Goal: Task Accomplishment & Management: Use online tool/utility

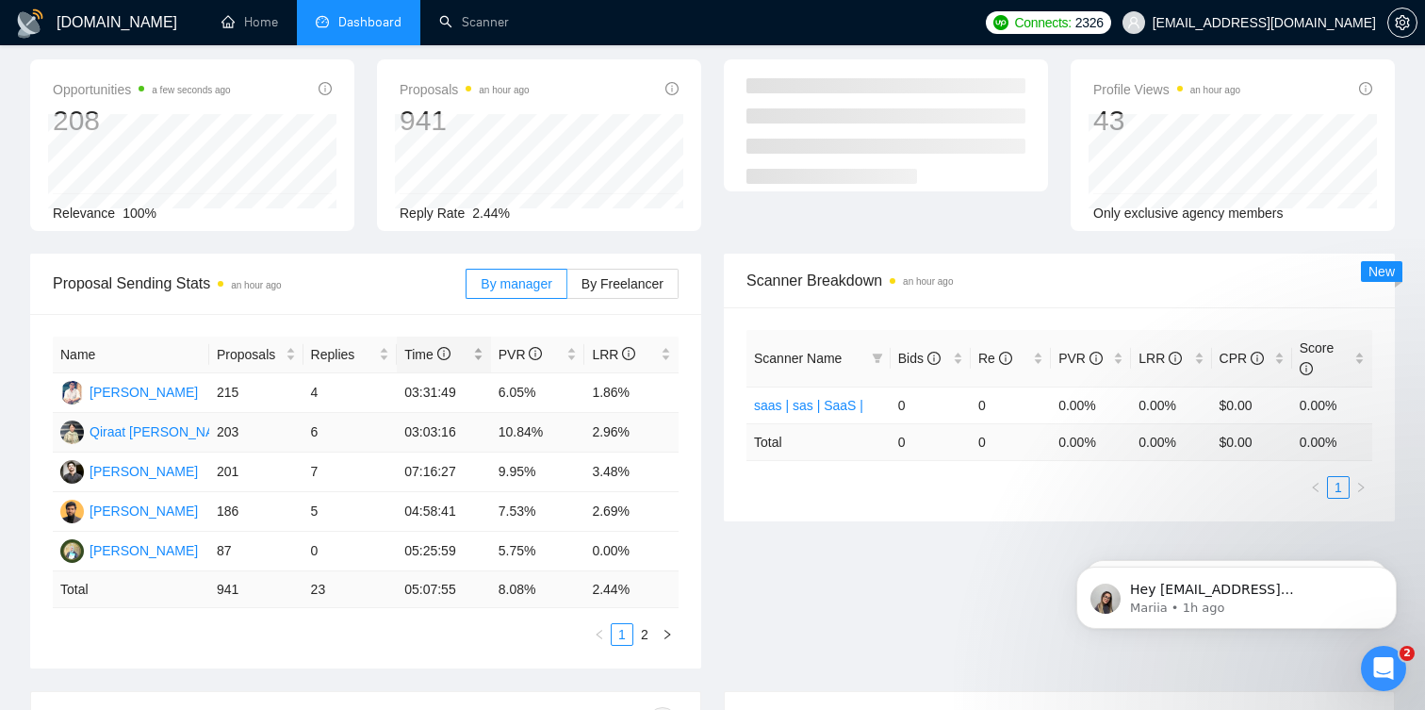
scroll to position [82, 0]
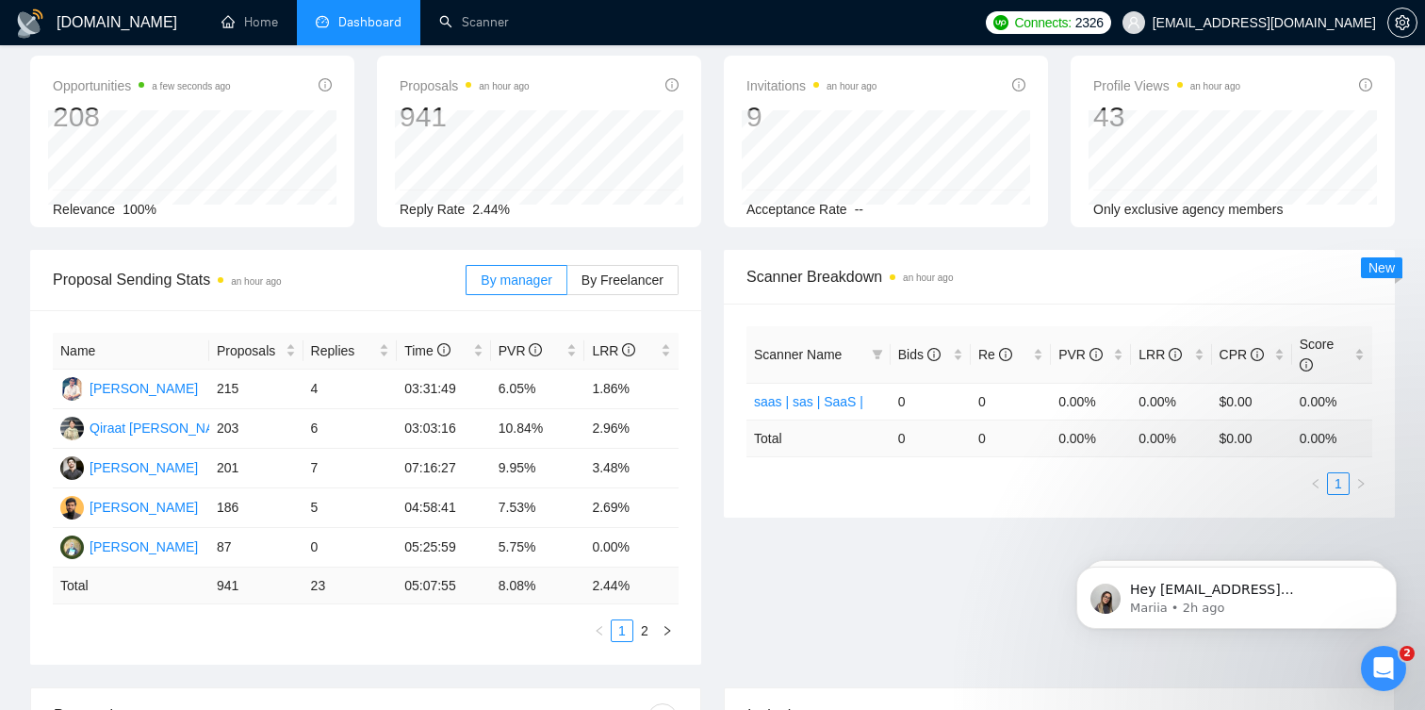
click at [673, 616] on div "Name Proposals Replies Time PVR LRR [PERSON_NAME] 215 4 03:31:49 6.05% 1.86% Qi…" at bounding box center [366, 487] width 626 height 309
click at [673, 633] on button "button" at bounding box center [667, 630] width 23 height 23
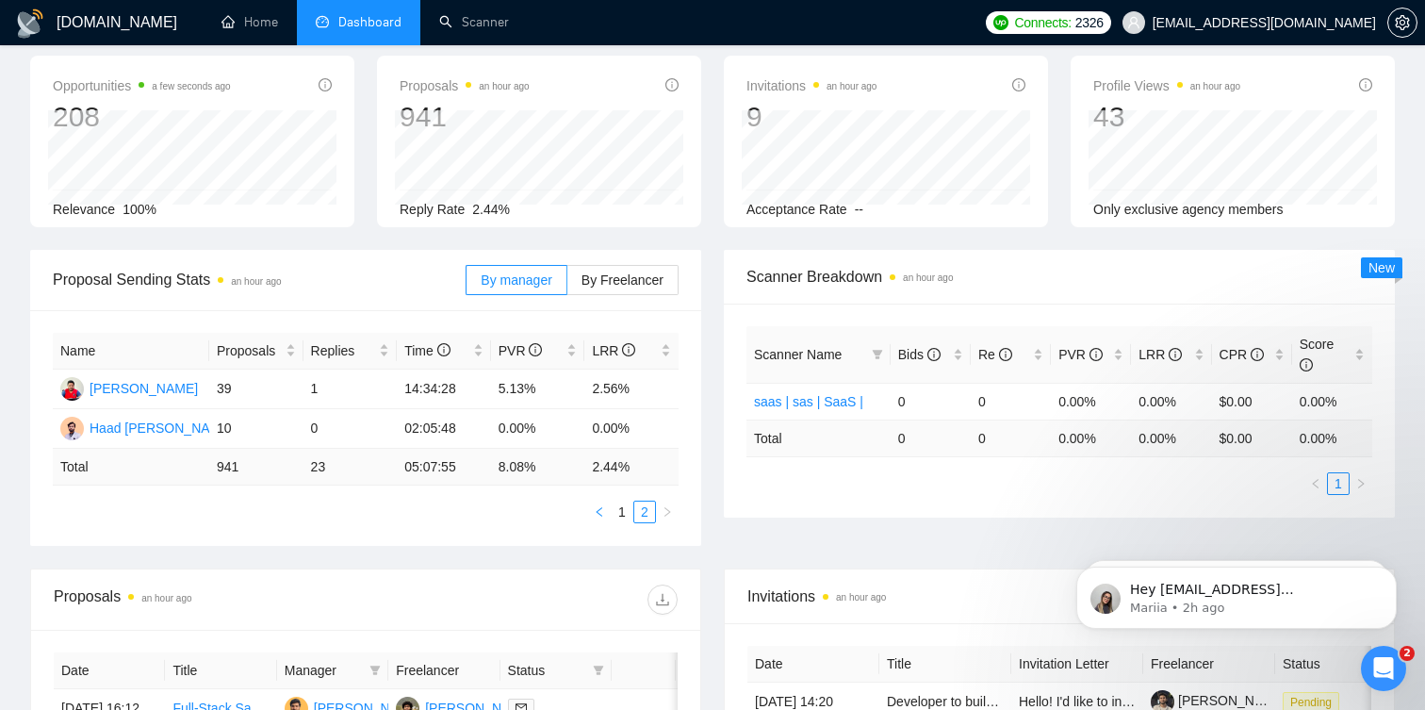
click at [600, 515] on icon "left" at bounding box center [599, 511] width 6 height 9
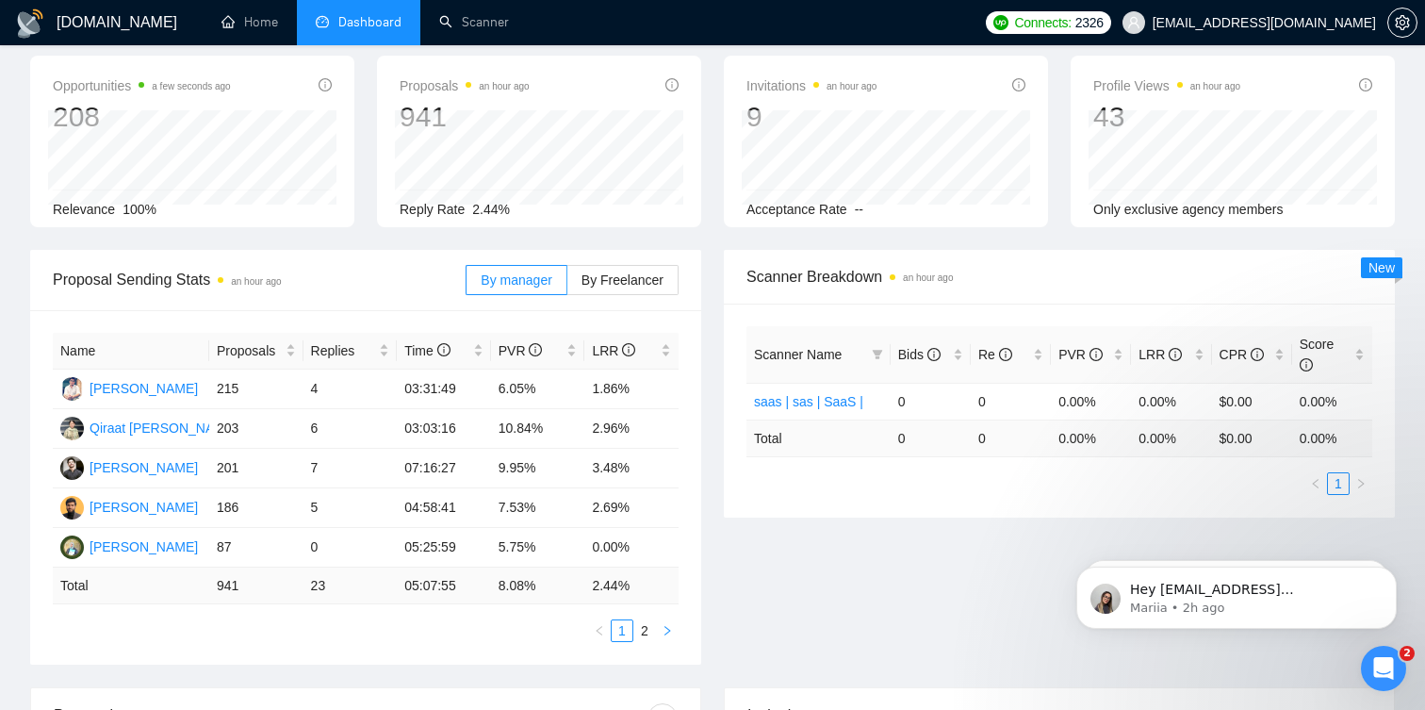
click at [664, 630] on icon "right" at bounding box center [667, 630] width 11 height 11
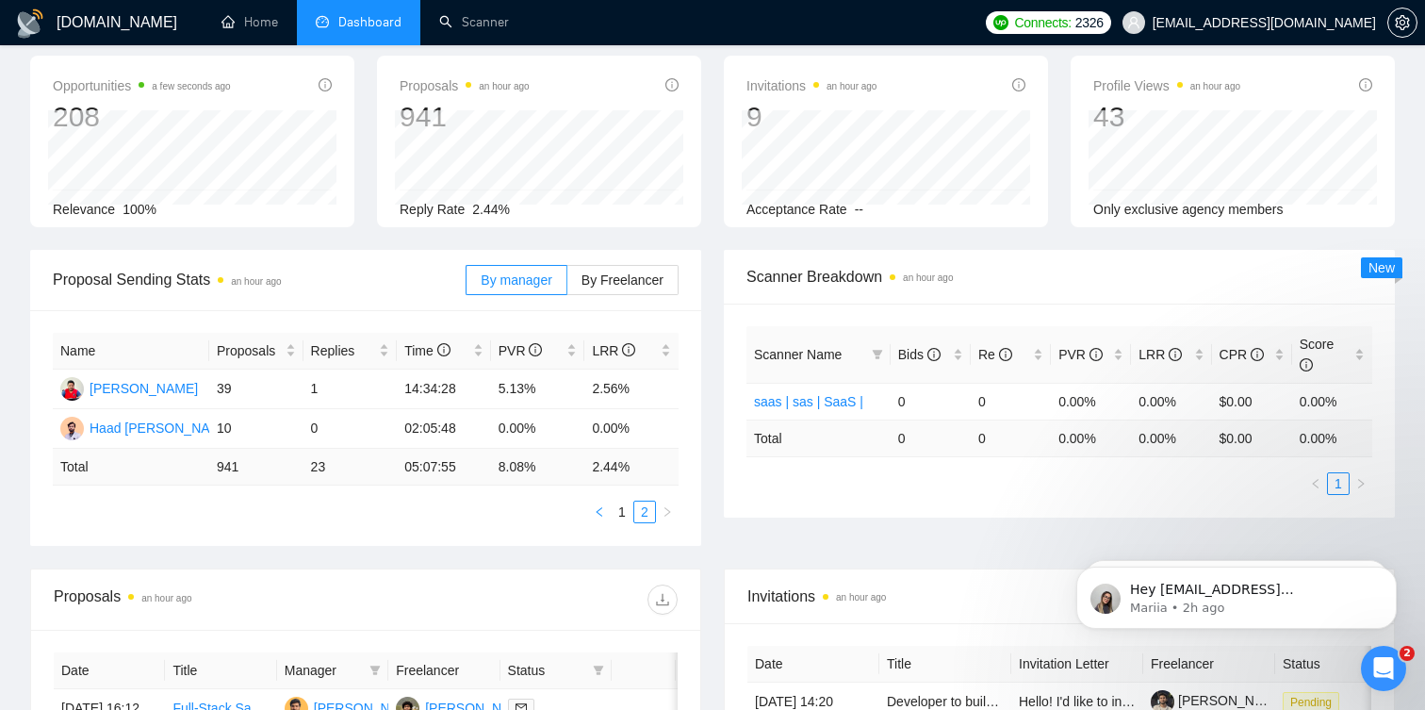
click at [596, 515] on icon "left" at bounding box center [599, 511] width 11 height 11
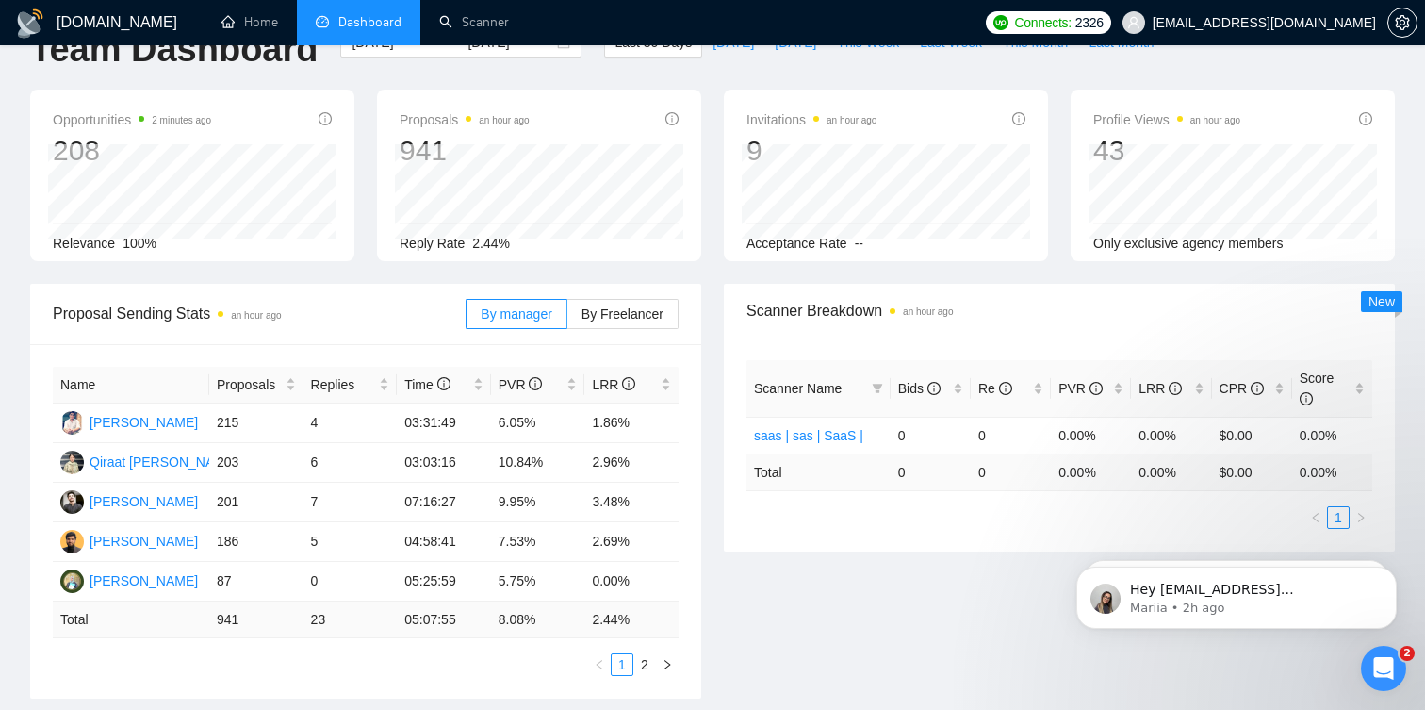
scroll to position [0, 0]
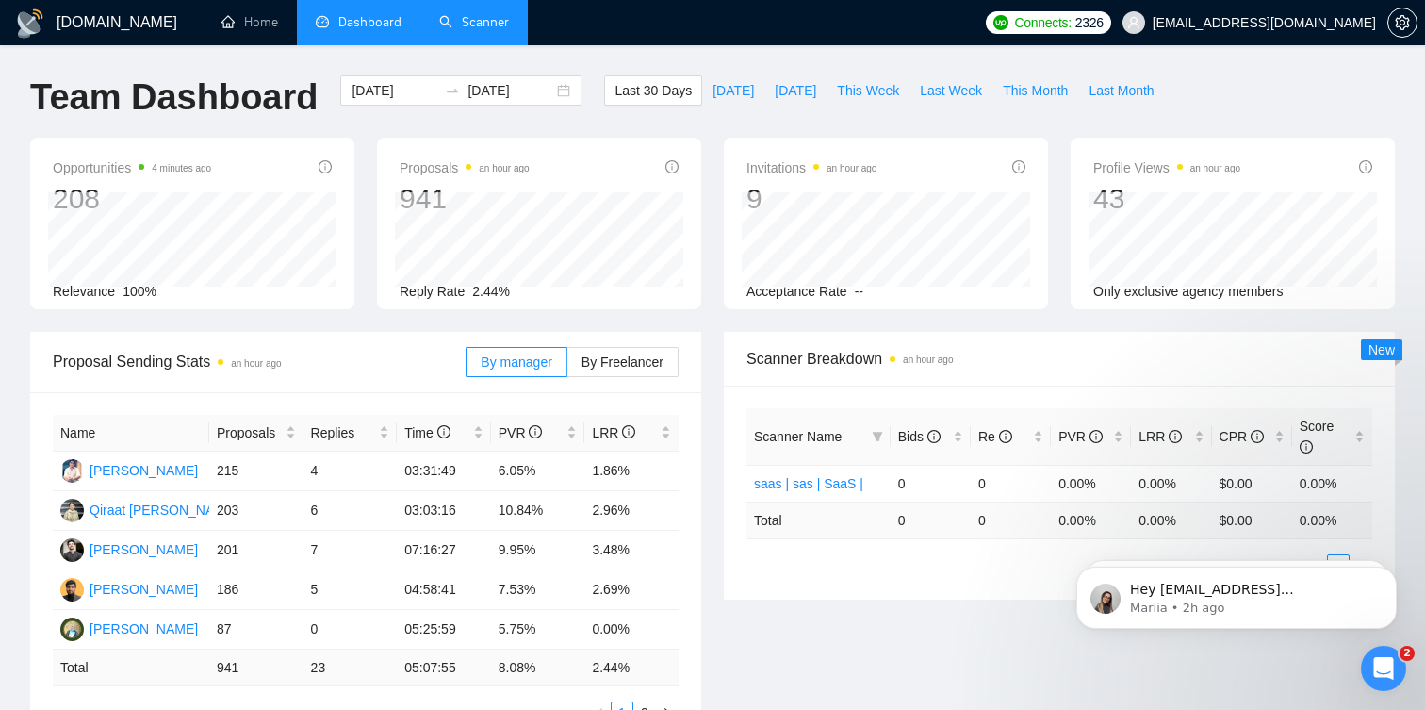
click at [472, 14] on link "Scanner" at bounding box center [474, 22] width 70 height 16
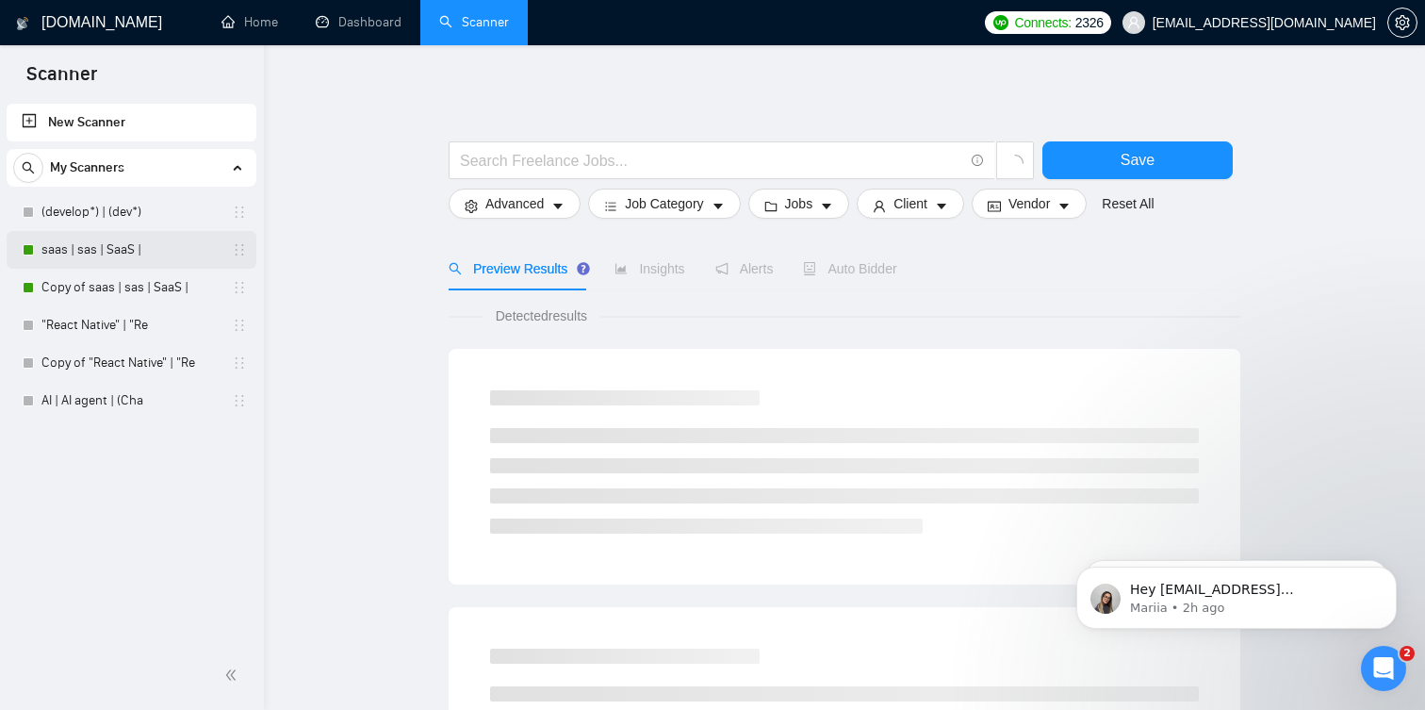
click at [102, 255] on link "saas | sas | SaaS |" at bounding box center [130, 250] width 179 height 38
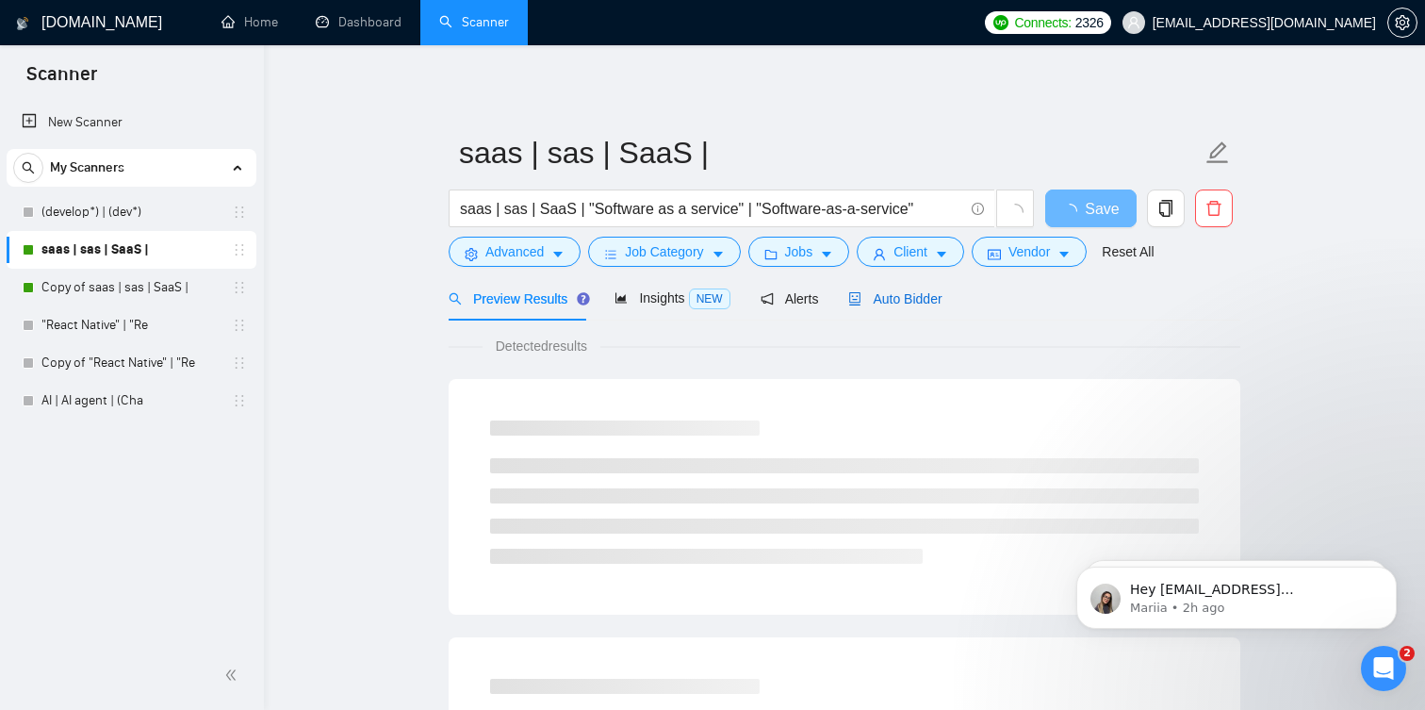
click at [913, 299] on span "Auto Bidder" at bounding box center [894, 298] width 93 height 15
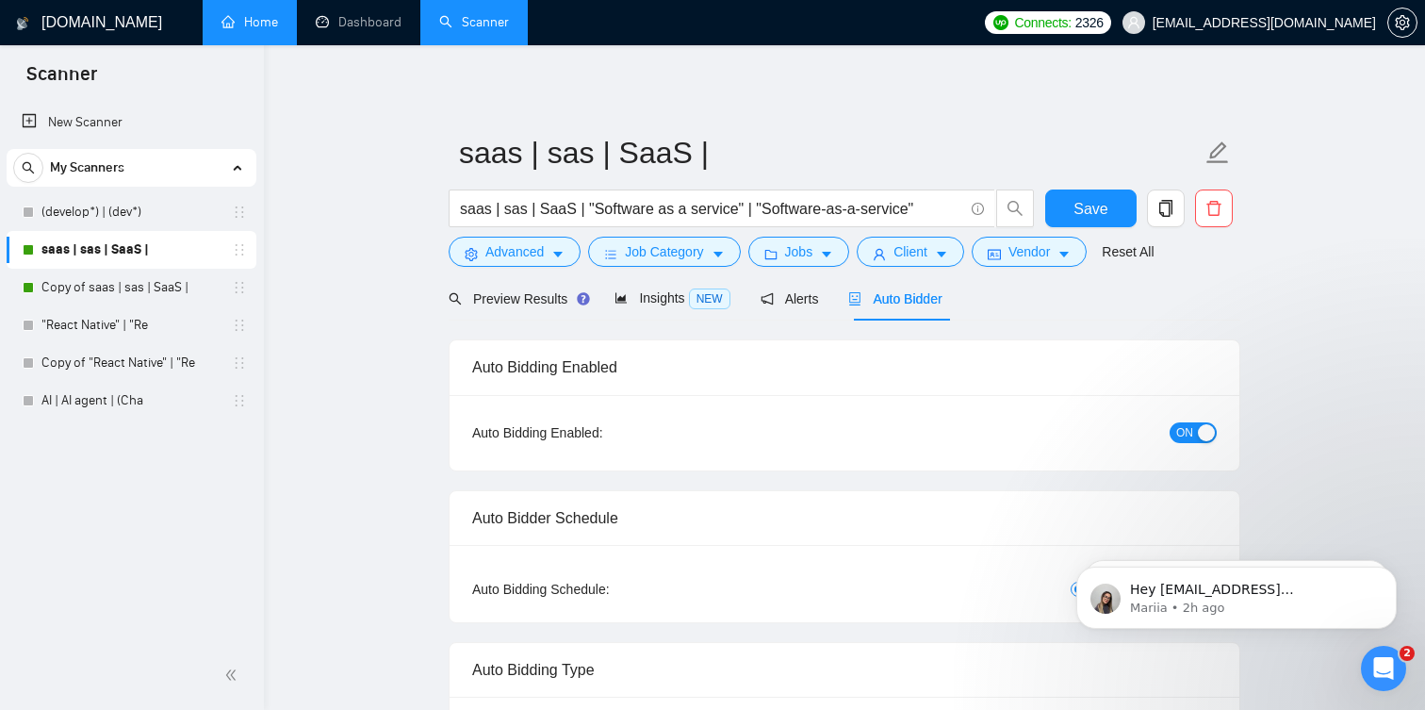
click at [254, 14] on link "Home" at bounding box center [250, 22] width 57 height 16
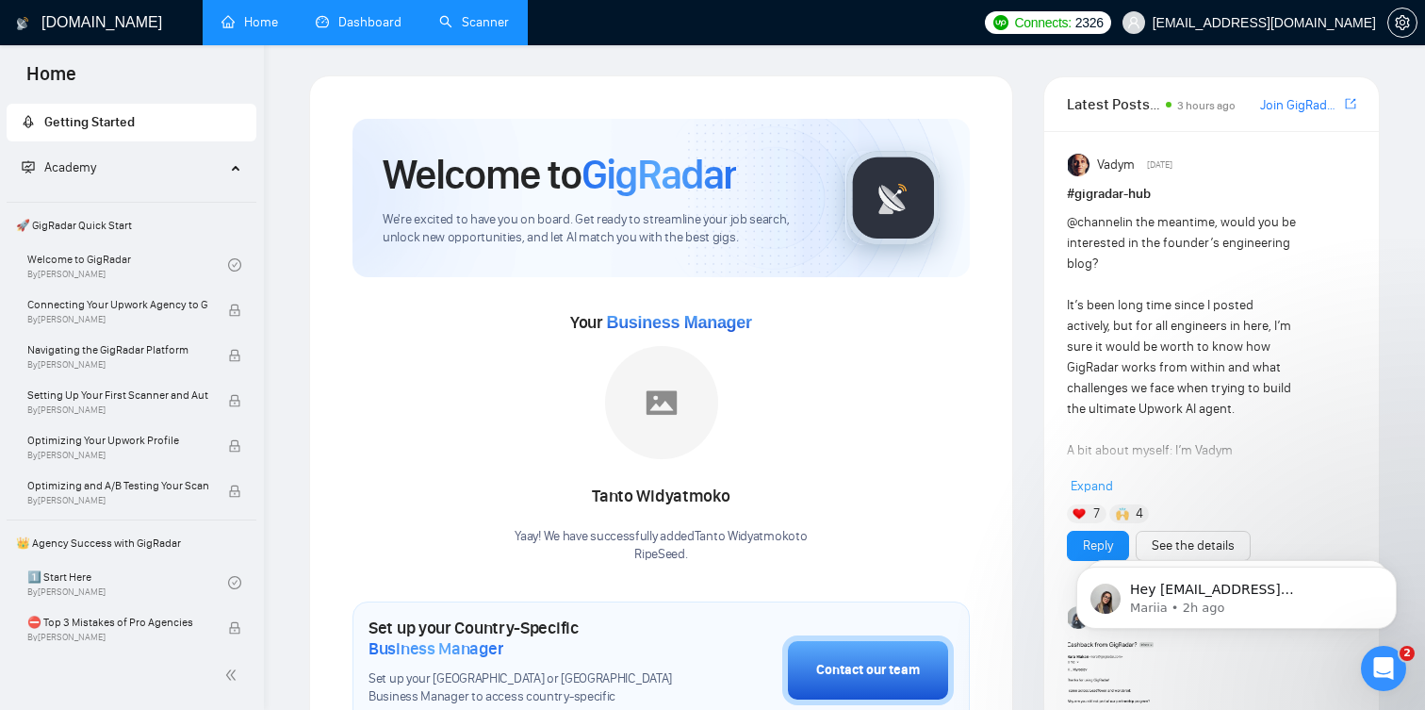
click at [350, 19] on link "Dashboard" at bounding box center [359, 22] width 86 height 16
